Goal: Communication & Community: Ask a question

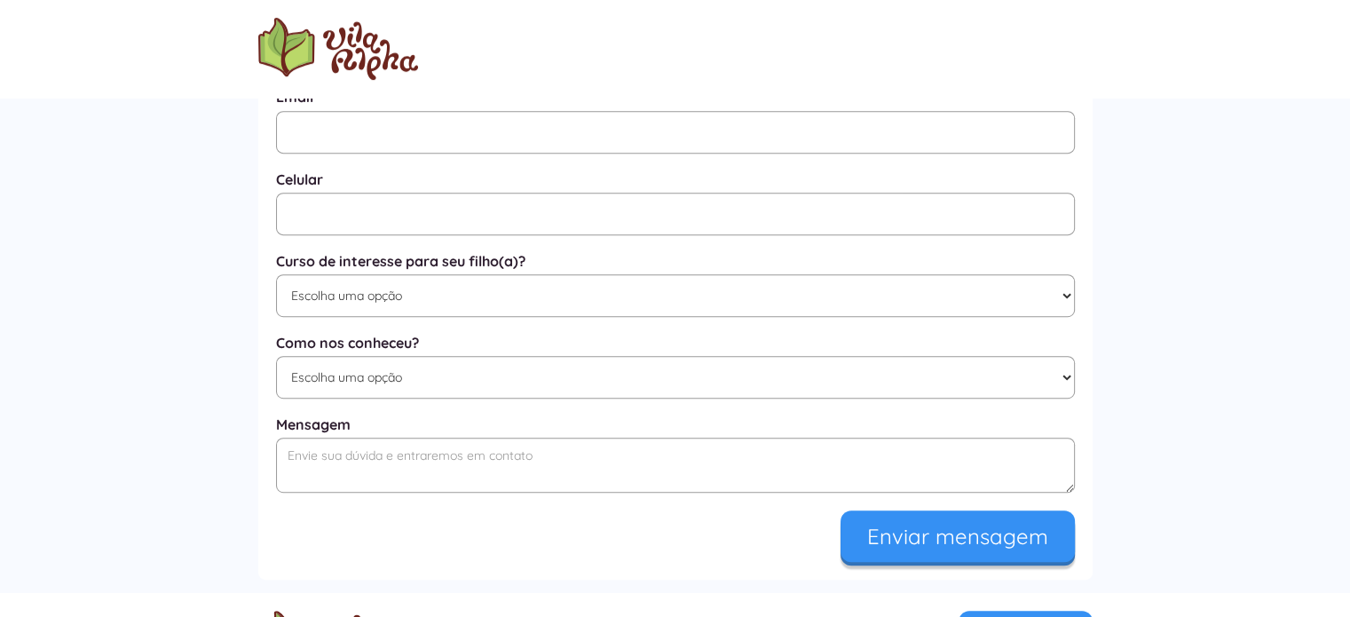
scroll to position [1157, 0]
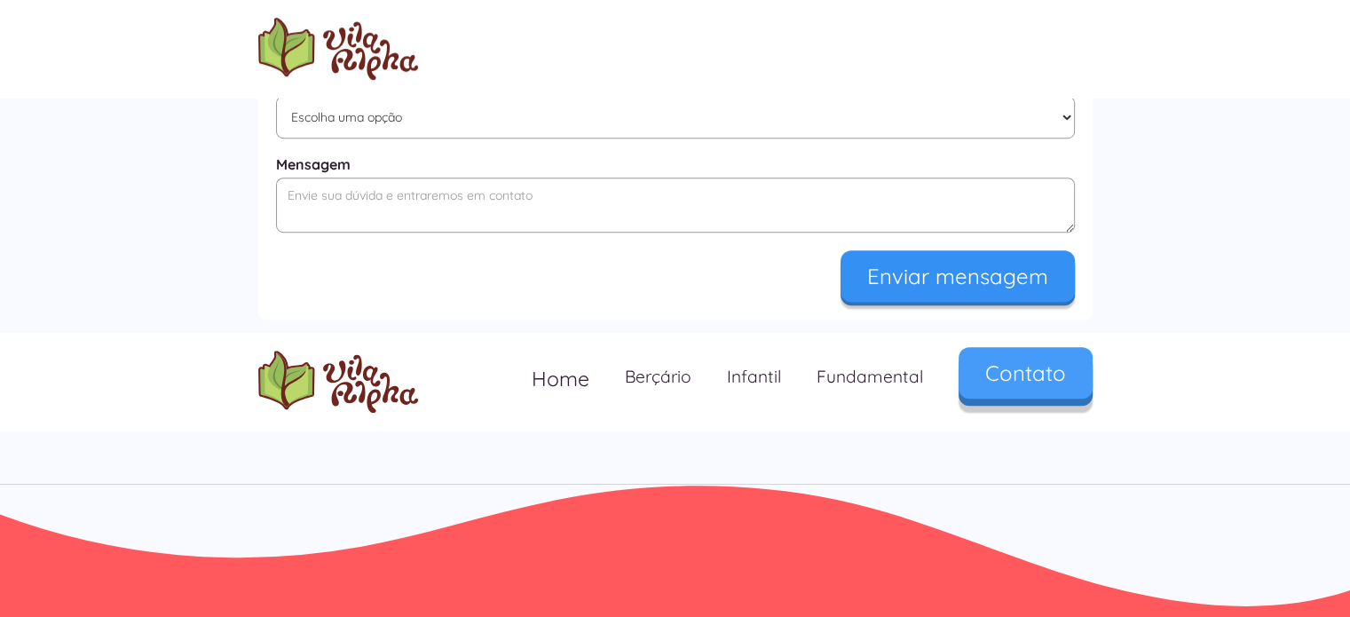
click at [1010, 377] on link "Contato" at bounding box center [1025, 372] width 134 height 51
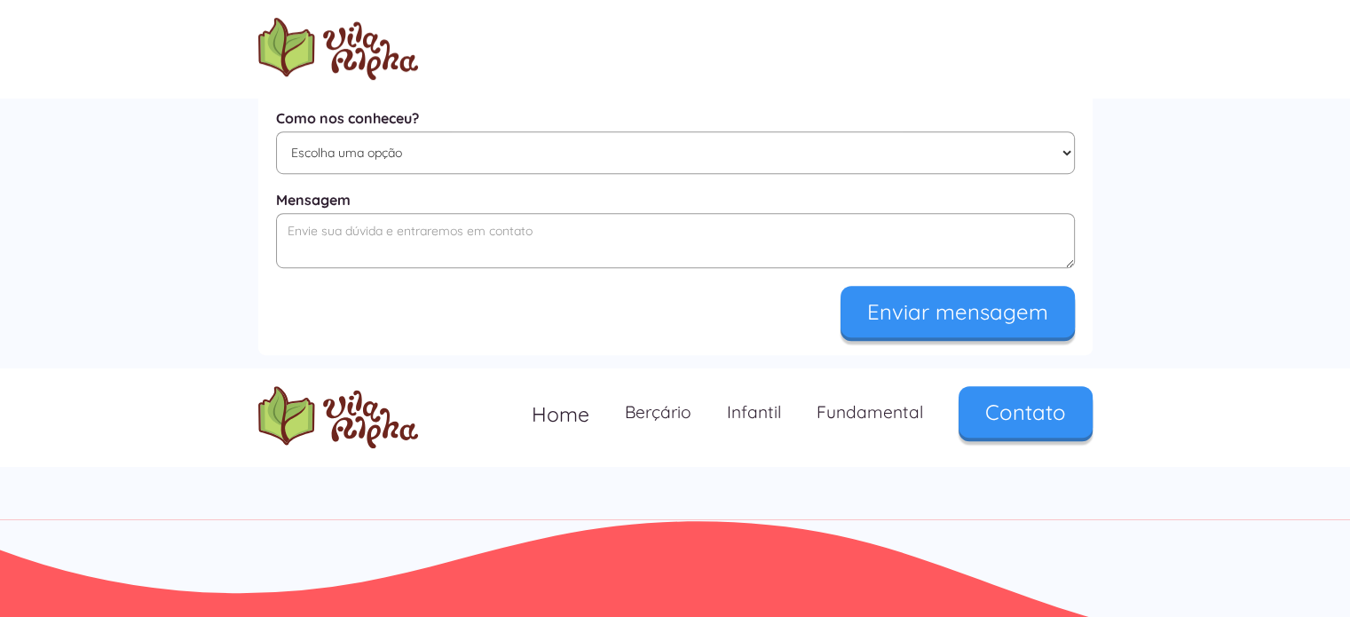
scroll to position [1157, 0]
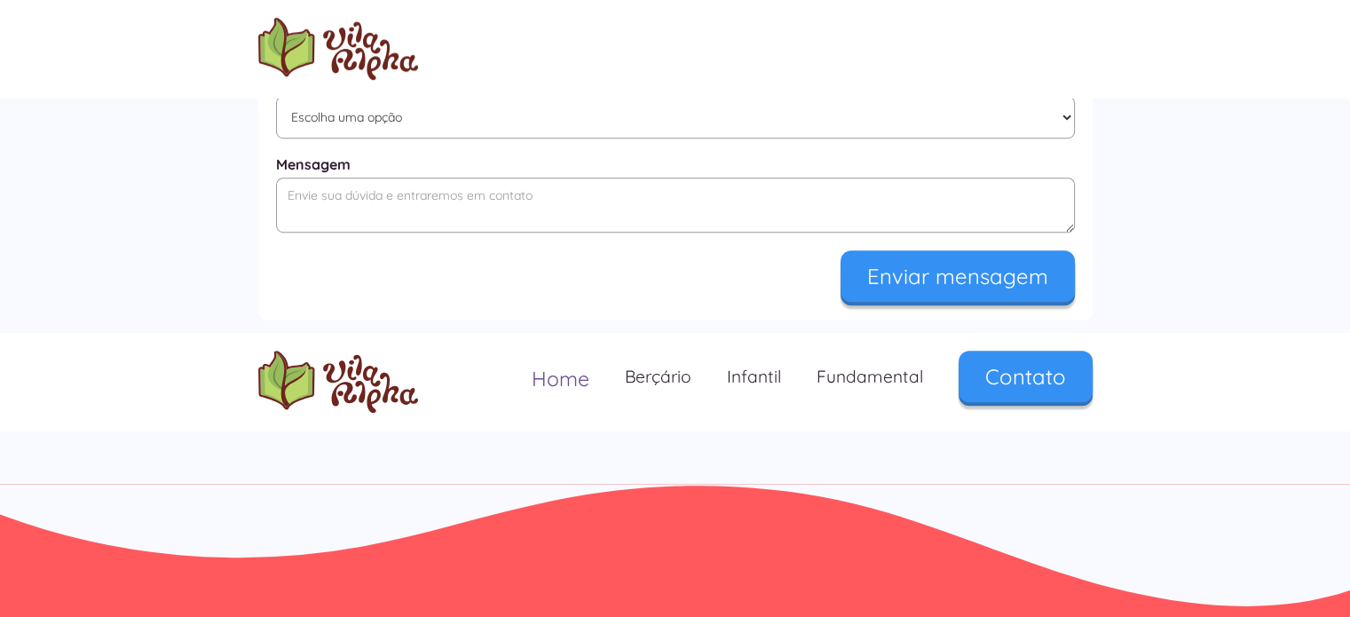
click at [608, 379] on nav "Home Berçário Infantil Fundamental Contato" at bounding box center [803, 379] width 579 height 56
click at [579, 382] on span "Home" at bounding box center [561, 379] width 58 height 26
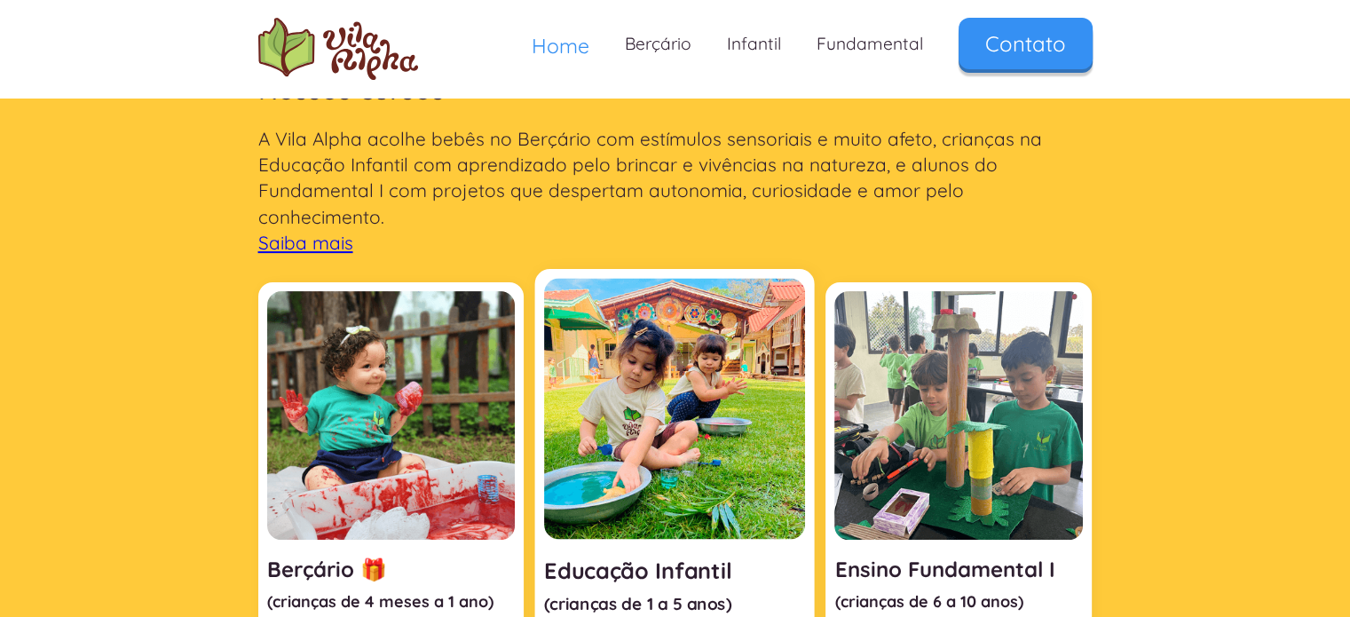
scroll to position [887, 0]
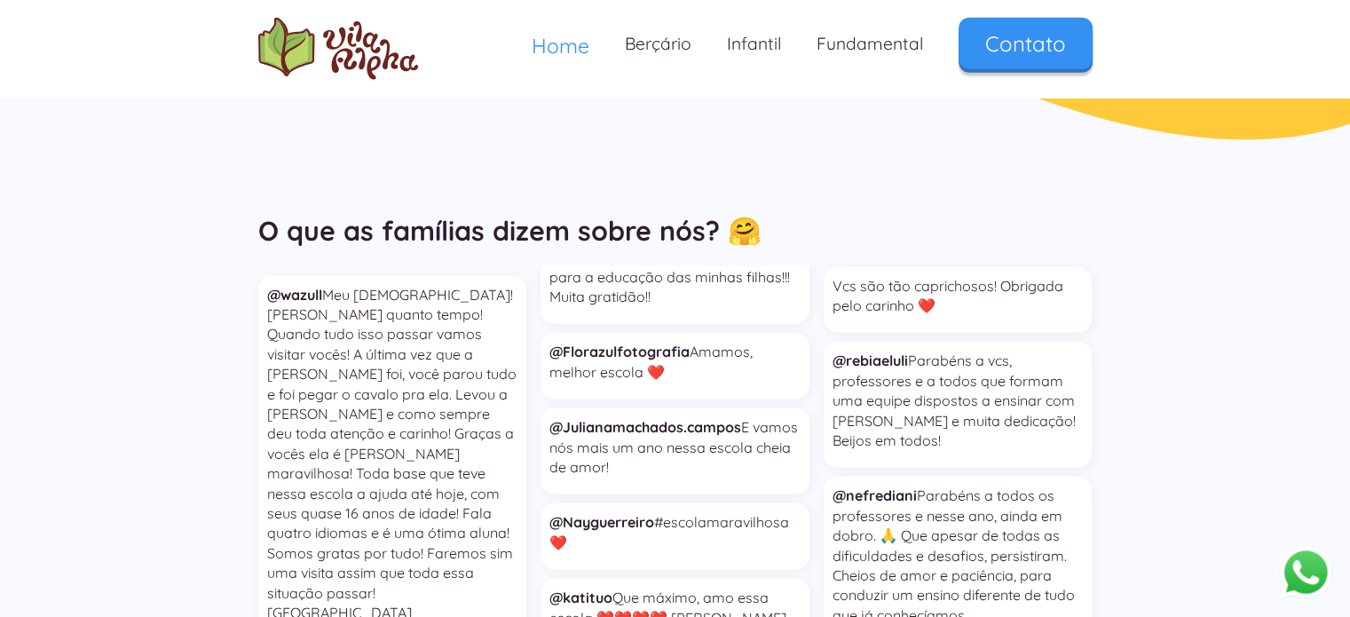
type input "+55"
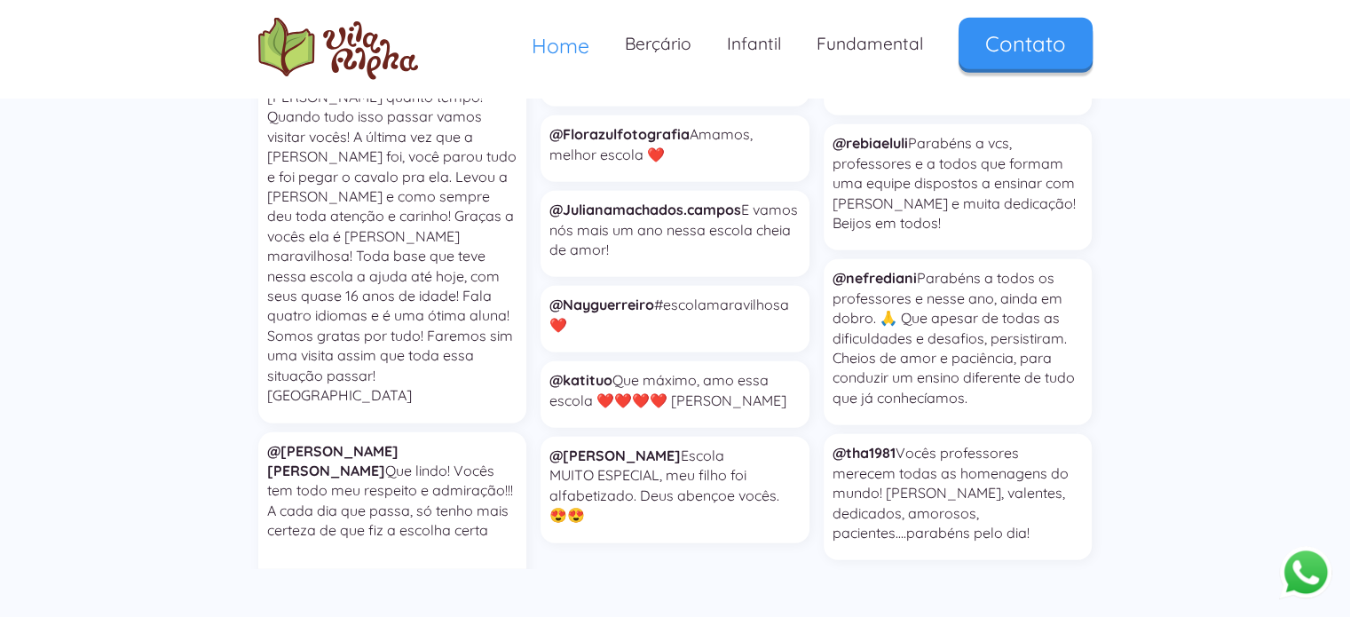
scroll to position [4581, 0]
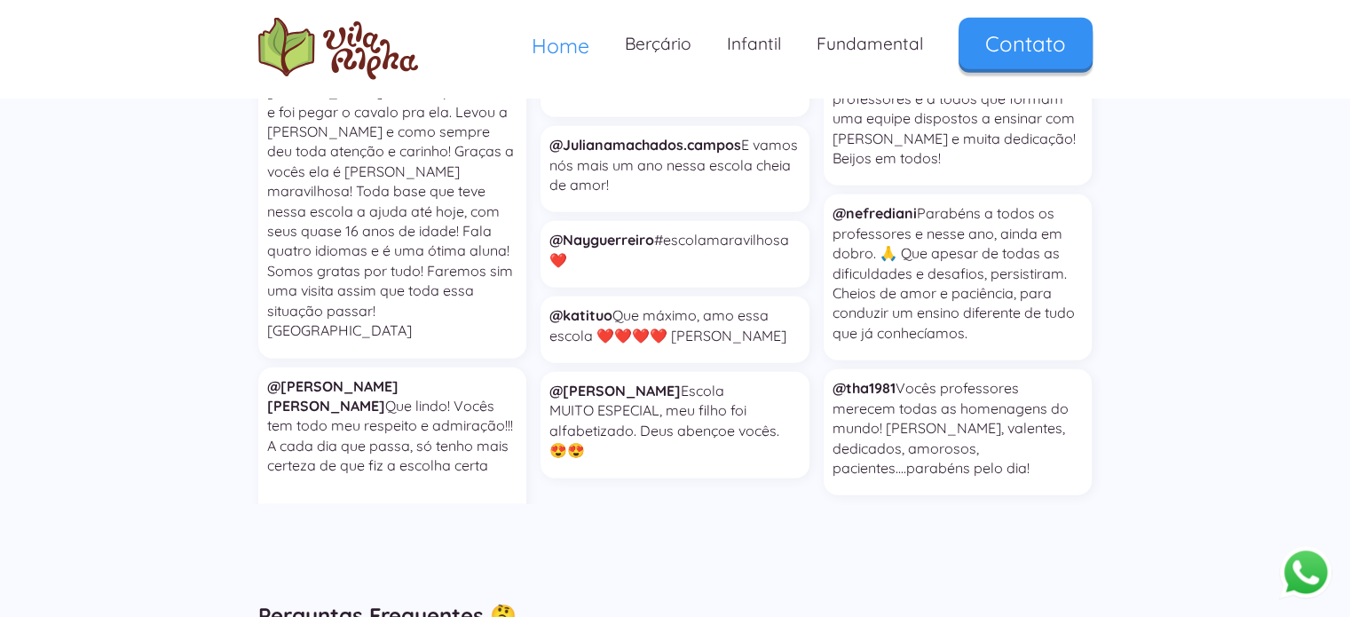
click at [1302, 577] on button "Abrir WhatsApp" at bounding box center [1305, 572] width 53 height 54
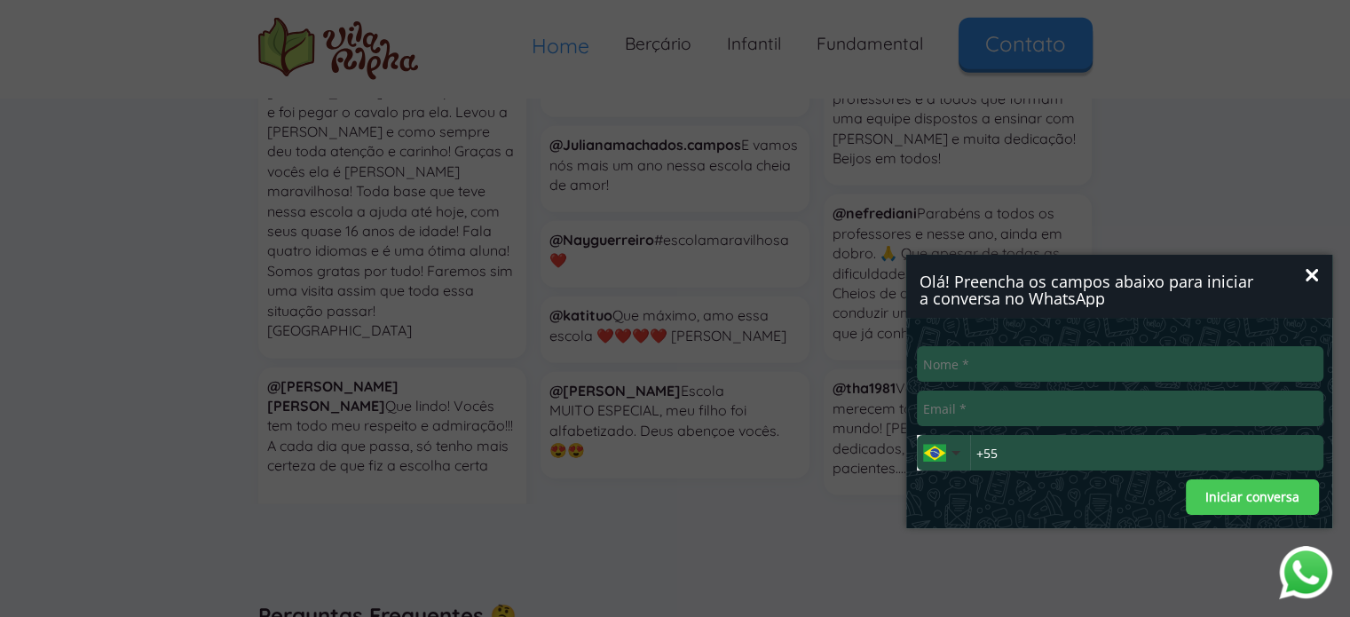
click at [1093, 368] on input "Nome*" at bounding box center [1120, 363] width 406 height 35
type input "[PERSON_NAME]"
type input "[PERSON_NAME][EMAIL_ADDRESS][DOMAIN_NAME]"
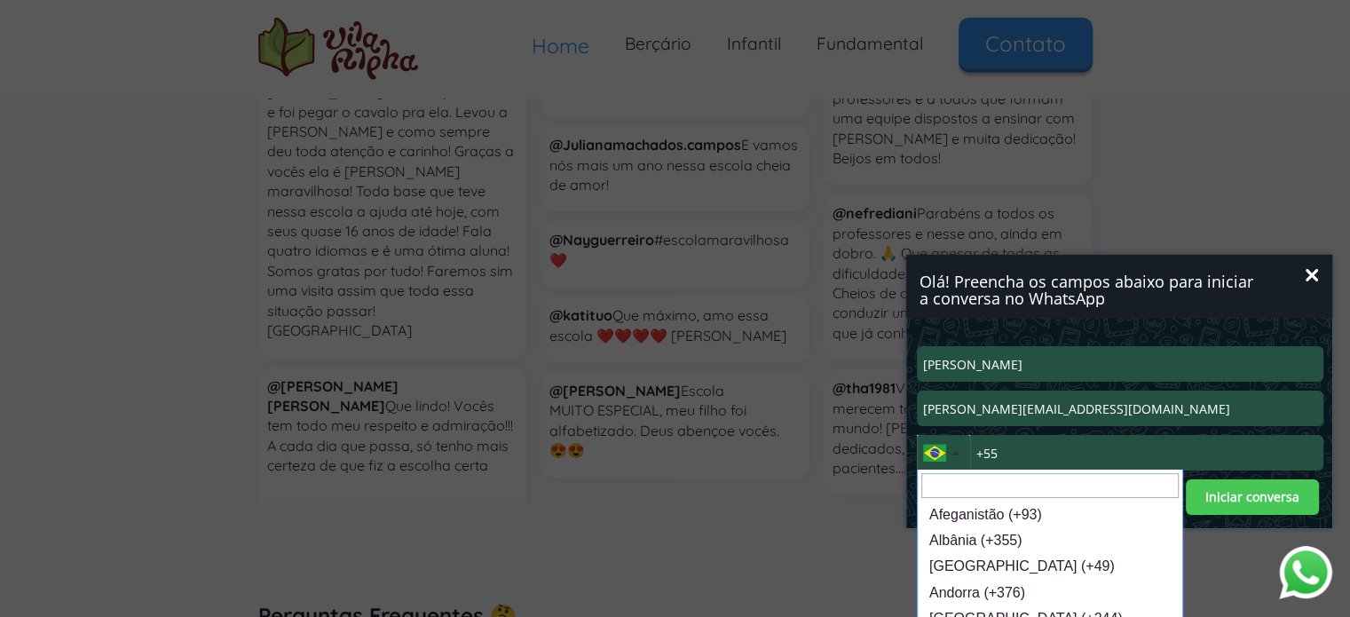
type input "1"
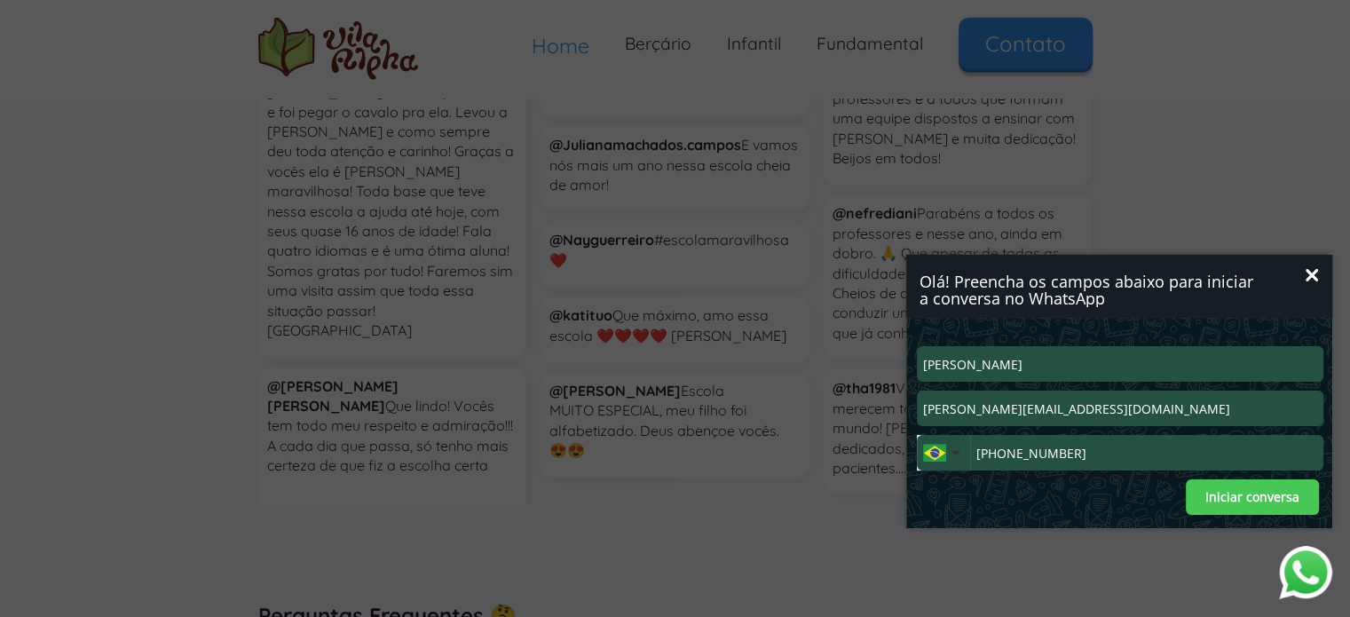
type input "[PHONE_NUMBER]"
drag, startPoint x: 1260, startPoint y: 498, endPoint x: 852, endPoint y: 109, distance: 563.7
click at [1259, 498] on button "Iniciar conversa" at bounding box center [1252, 496] width 133 height 35
